Goal: Information Seeking & Learning: Learn about a topic

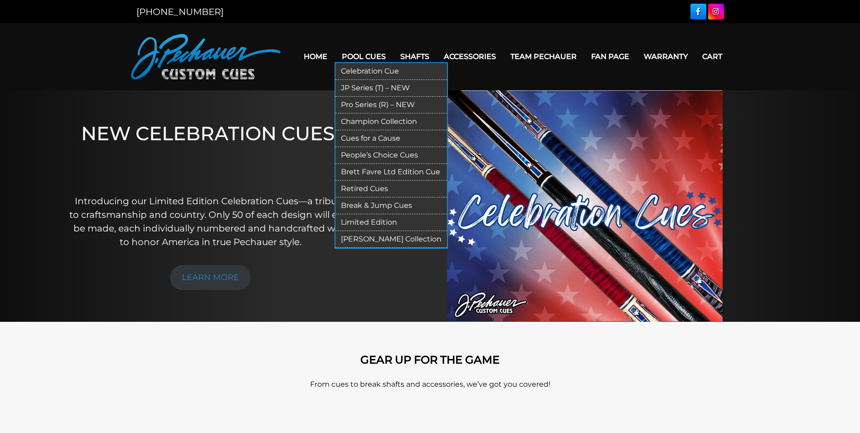
click at [370, 189] on link "Retired Cues" at bounding box center [392, 189] width 112 height 17
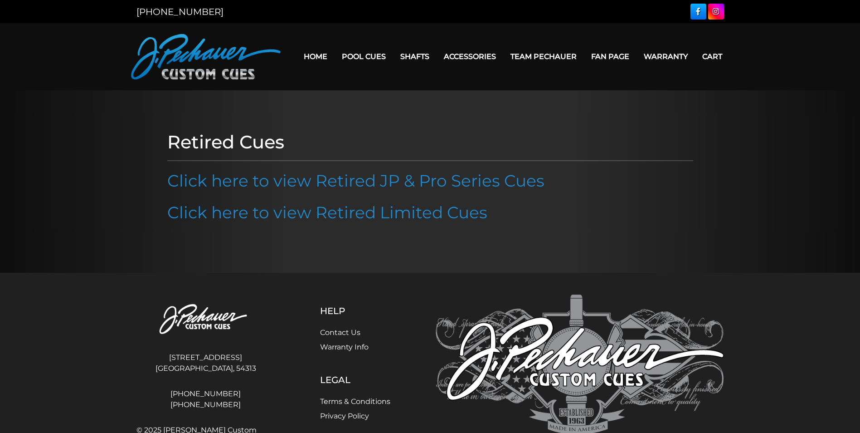
click at [370, 189] on link "Click here to view Retired JP & Pro Series Cues" at bounding box center [355, 181] width 377 height 20
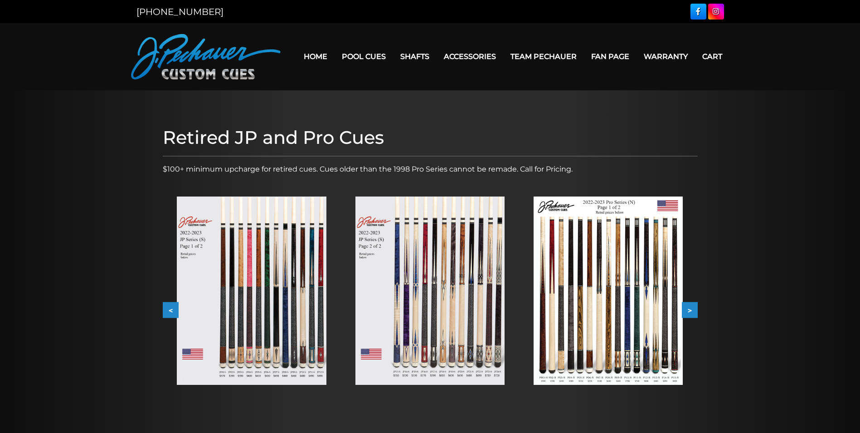
click at [690, 308] on button ">" at bounding box center [690, 310] width 16 height 16
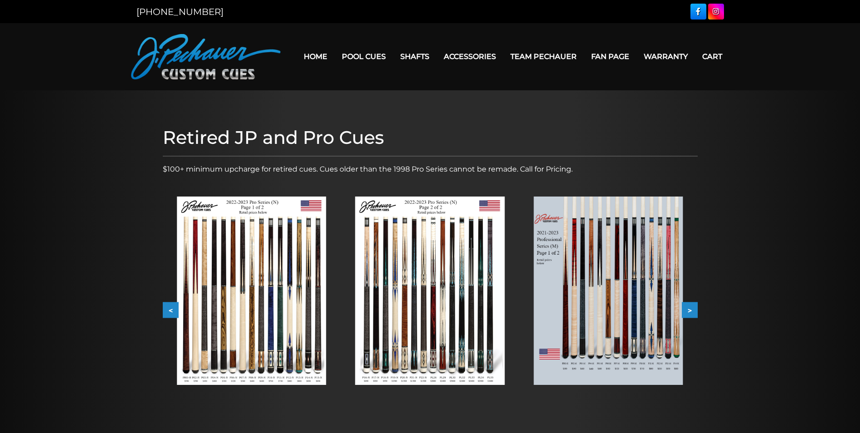
click at [690, 308] on button ">" at bounding box center [690, 310] width 16 height 16
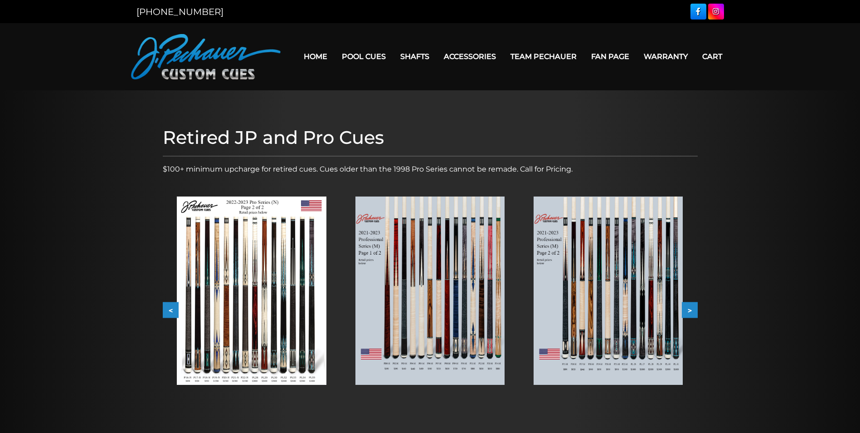
click at [690, 308] on button ">" at bounding box center [690, 310] width 16 height 16
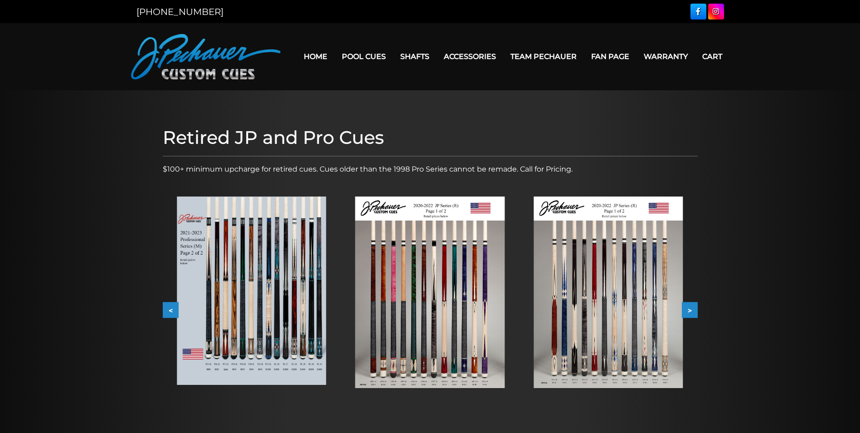
click at [690, 308] on button ">" at bounding box center [690, 310] width 16 height 16
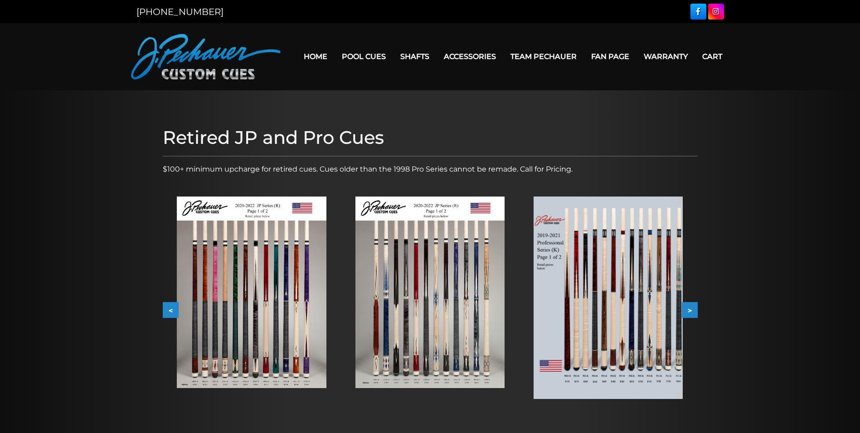
click at [690, 308] on button ">" at bounding box center [690, 310] width 16 height 16
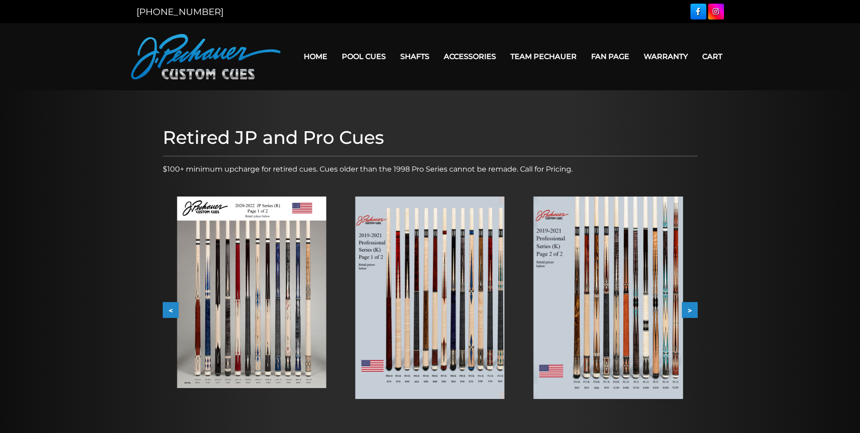
click at [690, 308] on button ">" at bounding box center [690, 310] width 16 height 16
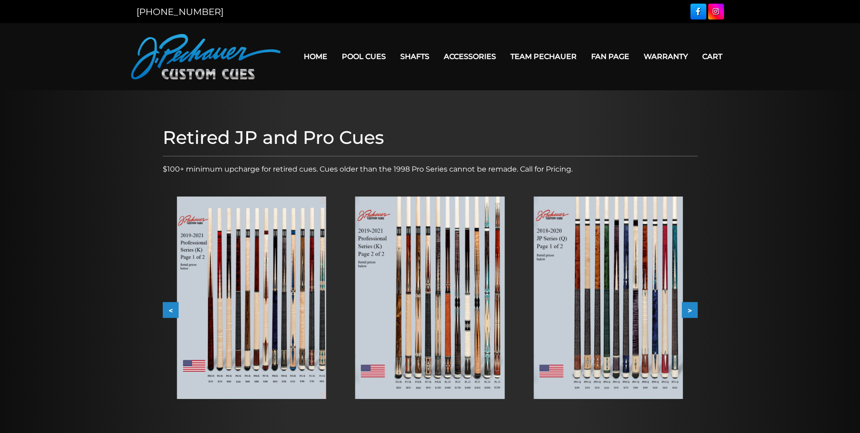
click at [690, 308] on button ">" at bounding box center [690, 310] width 16 height 16
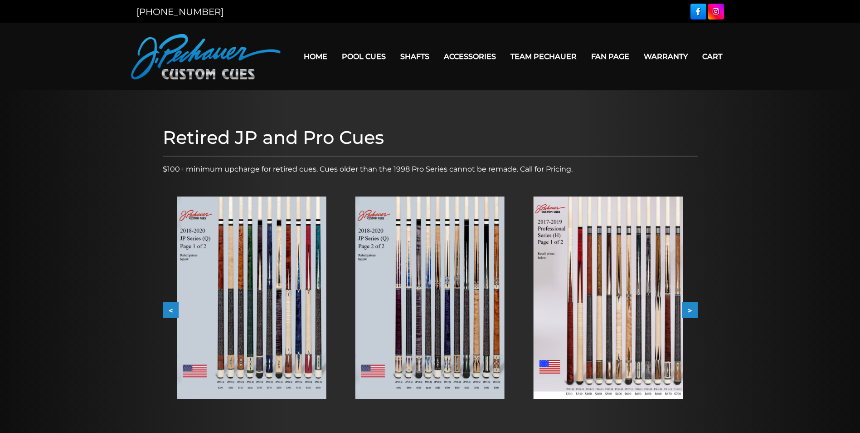
click at [690, 308] on button ">" at bounding box center [690, 310] width 16 height 16
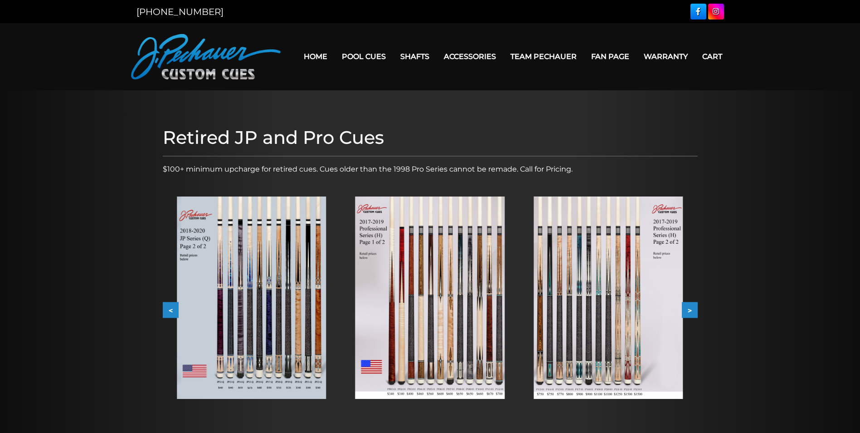
click at [690, 308] on button ">" at bounding box center [690, 310] width 16 height 16
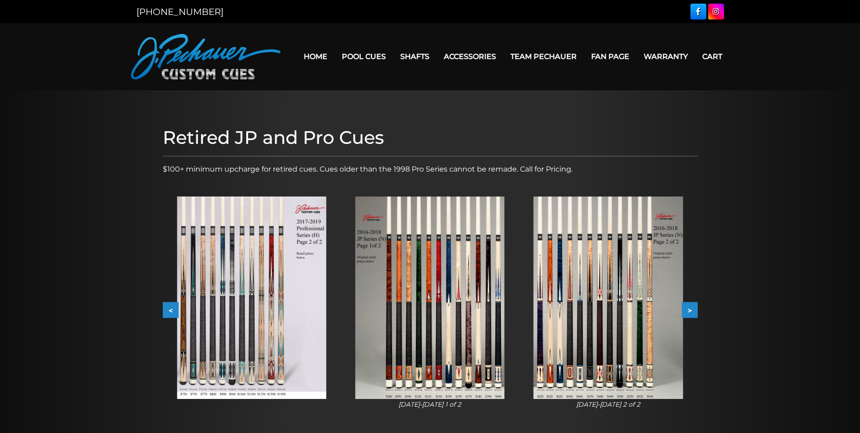
click at [690, 308] on button ">" at bounding box center [690, 310] width 16 height 16
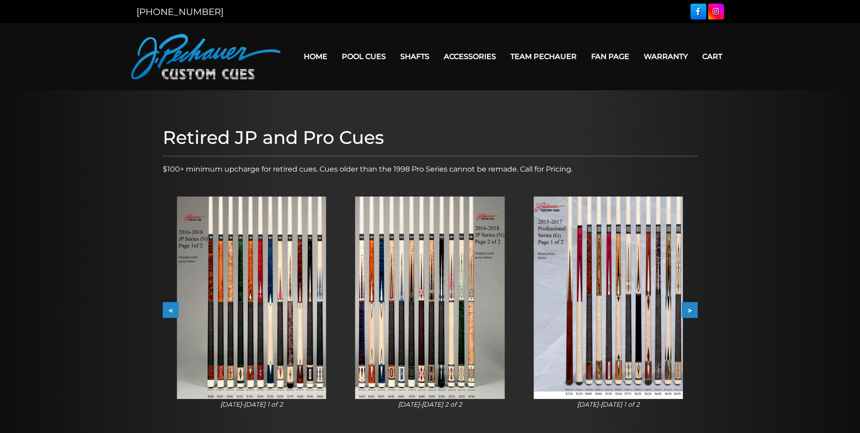
click at [690, 308] on button ">" at bounding box center [690, 310] width 16 height 16
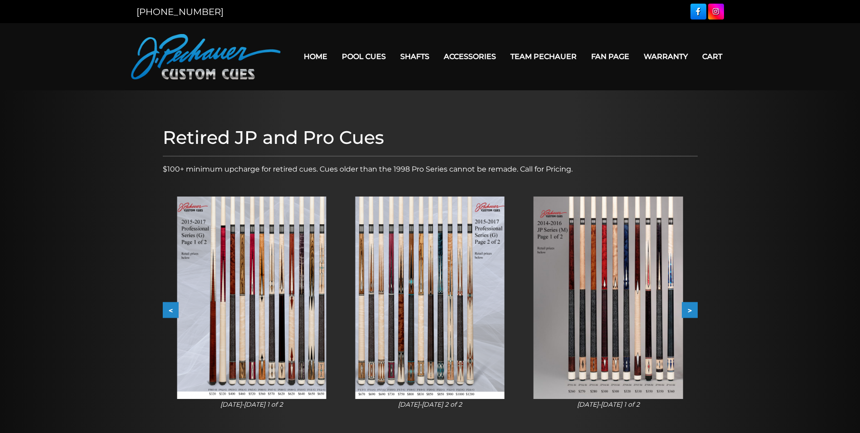
click at [690, 308] on button ">" at bounding box center [690, 310] width 16 height 16
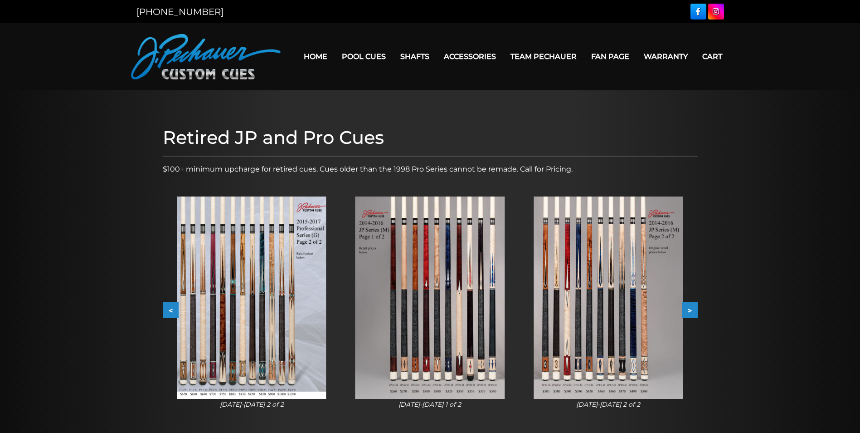
click at [690, 308] on button ">" at bounding box center [690, 310] width 16 height 16
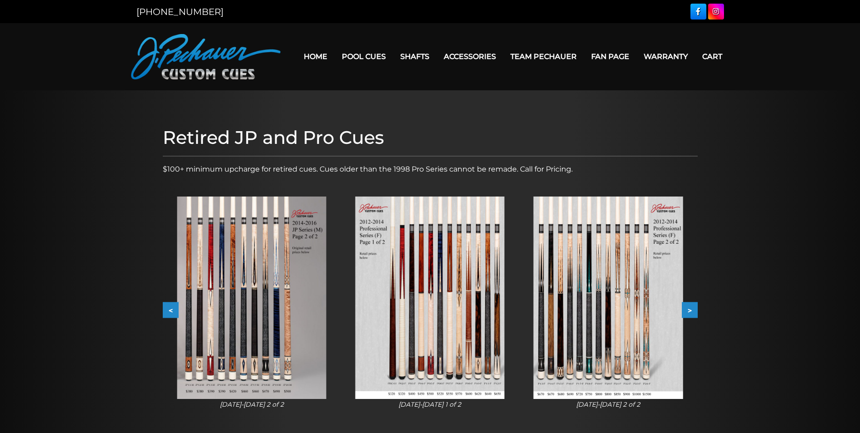
click at [690, 308] on button ">" at bounding box center [690, 310] width 16 height 16
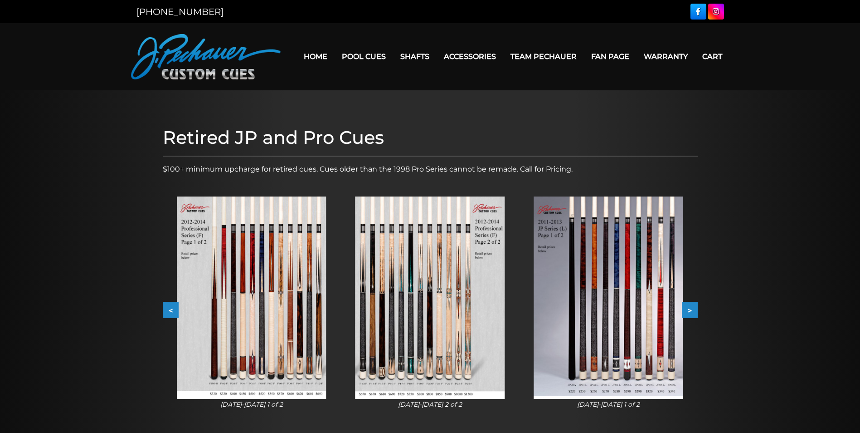
click at [690, 308] on button ">" at bounding box center [690, 310] width 16 height 16
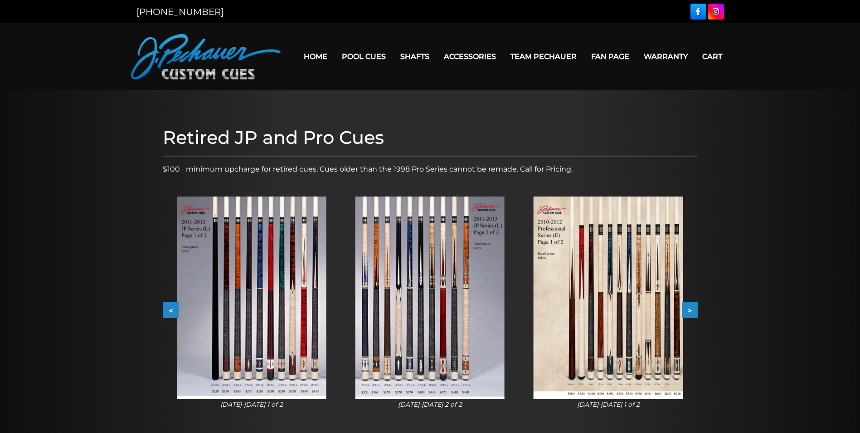
click at [690, 308] on button ">" at bounding box center [690, 310] width 16 height 16
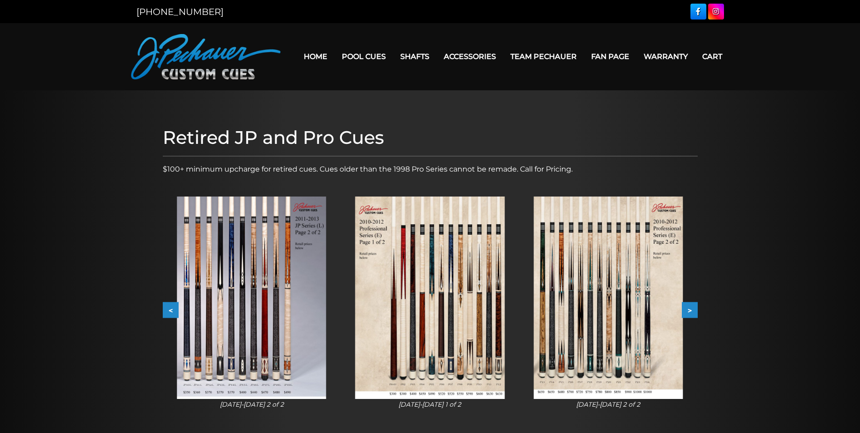
click at [690, 308] on button ">" at bounding box center [690, 310] width 16 height 16
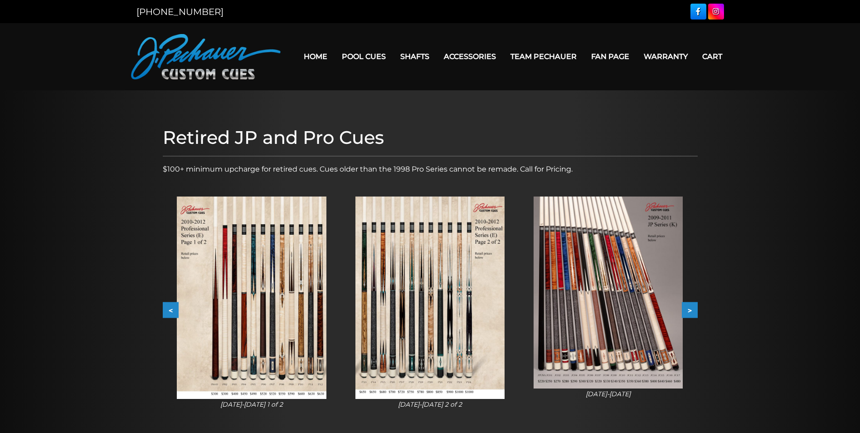
click at [690, 308] on button ">" at bounding box center [690, 310] width 16 height 16
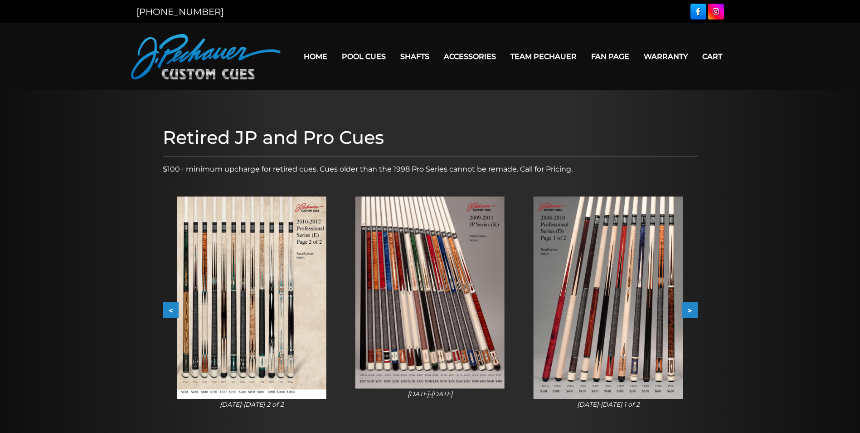
click at [690, 308] on button ">" at bounding box center [690, 310] width 16 height 16
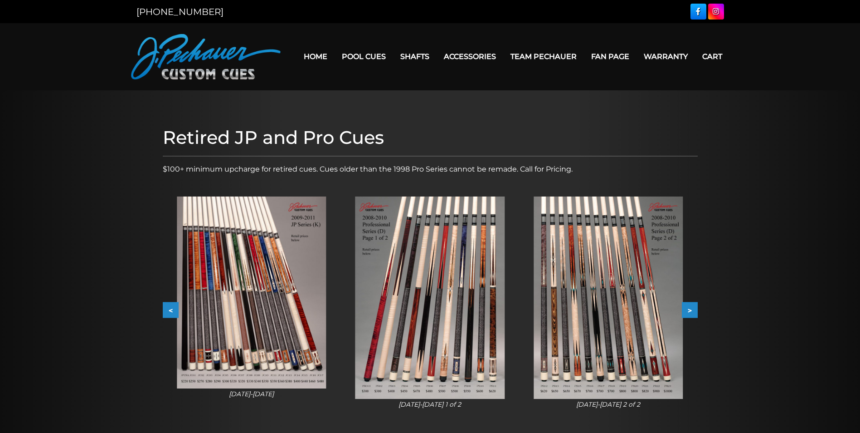
click at [690, 308] on button ">" at bounding box center [690, 310] width 16 height 16
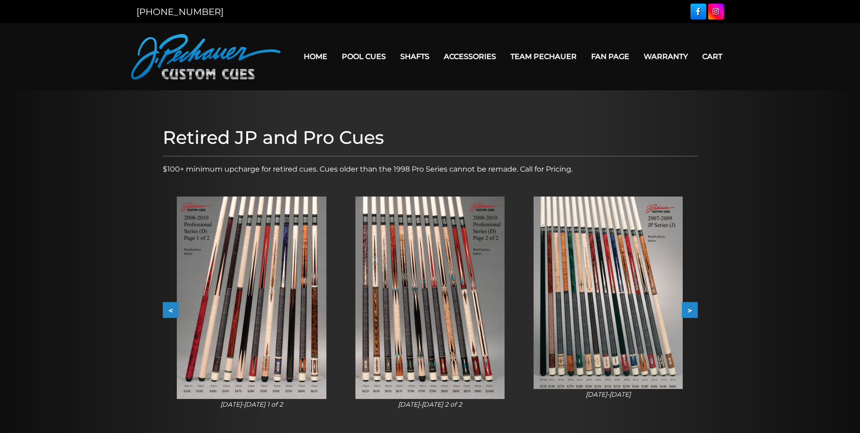
click at [306, 371] on img at bounding box center [251, 297] width 149 height 202
